Goal: Obtain resource: Obtain resource

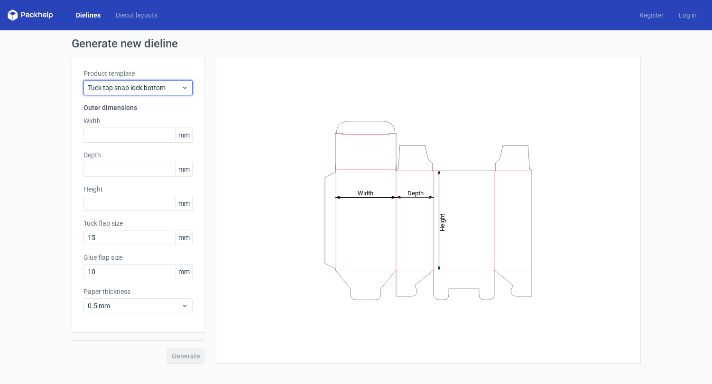
click at [175, 86] on span "Tuck top snap lock bottom" at bounding box center [134, 87] width 93 height 9
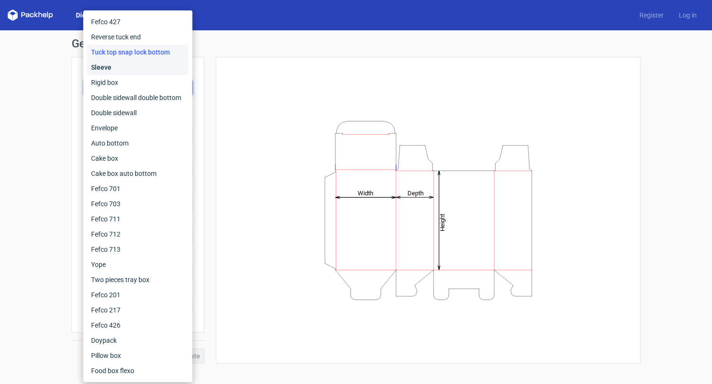
click at [115, 68] on div "Sleeve" at bounding box center [138, 67] width 102 height 15
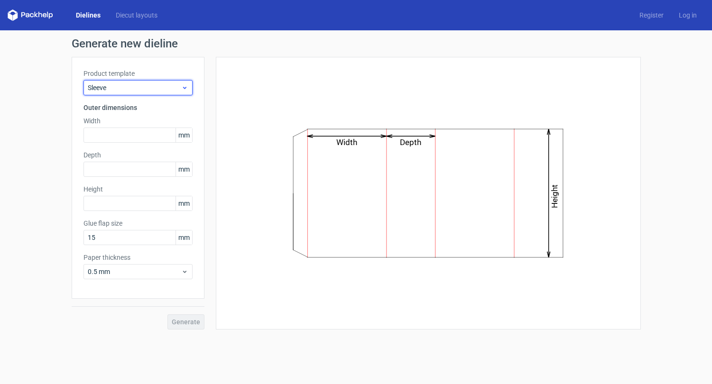
click at [122, 84] on span "Sleeve" at bounding box center [134, 87] width 93 height 9
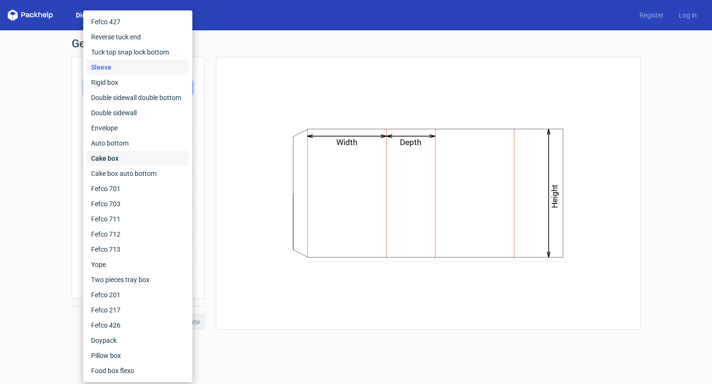
click at [112, 159] on div "Cake box" at bounding box center [138, 158] width 102 height 15
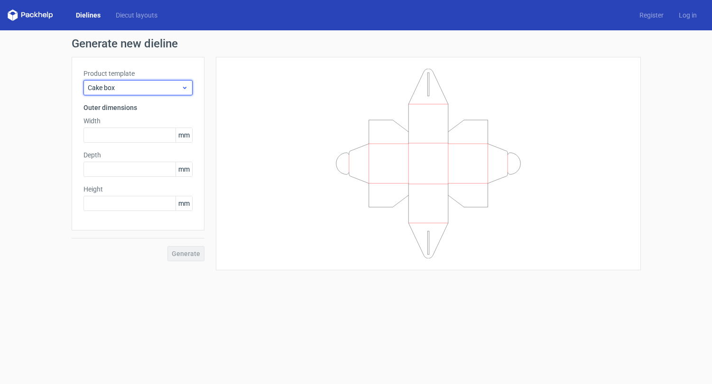
click at [120, 86] on span "Cake box" at bounding box center [134, 87] width 93 height 9
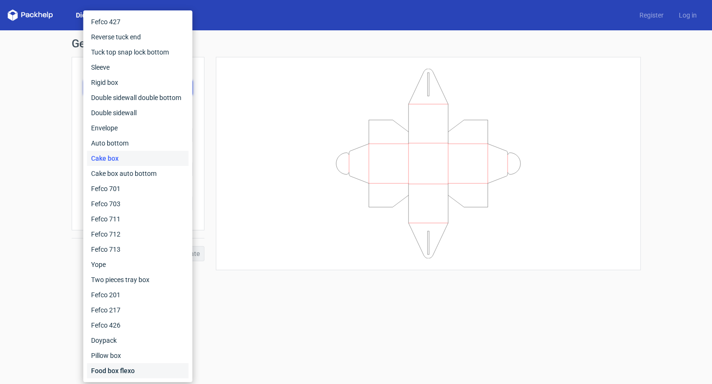
click at [116, 368] on div "Food box flexo" at bounding box center [138, 370] width 102 height 15
